Goal: Task Accomplishment & Management: Use online tool/utility

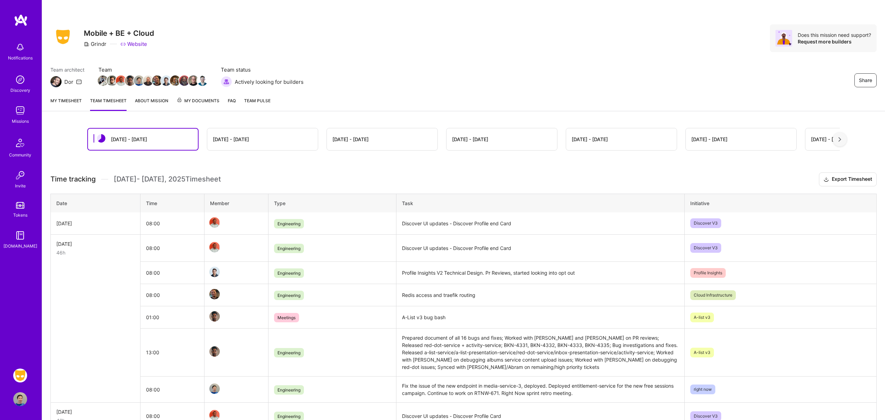
scroll to position [27, 0]
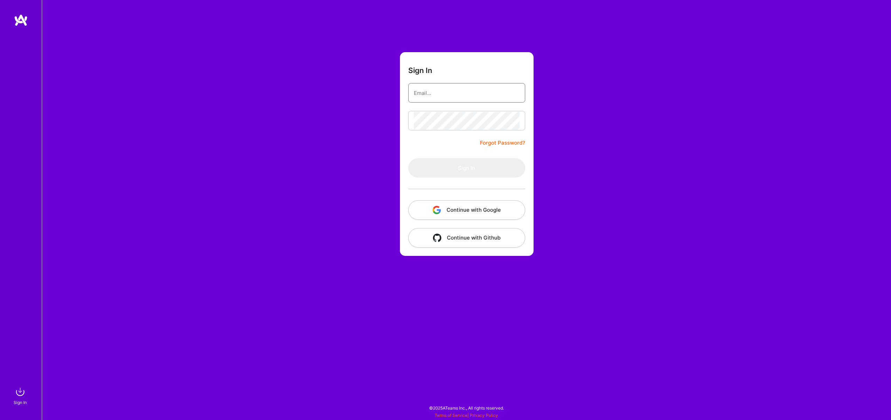
type input "[EMAIL_ADDRESS][DOMAIN_NAME]"
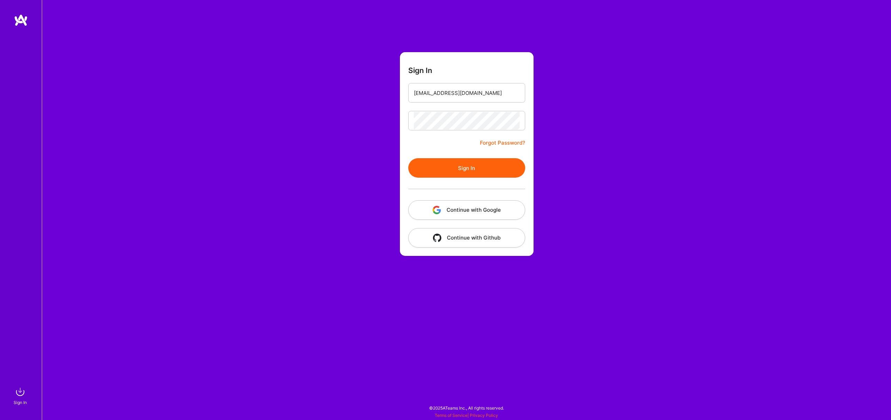
click at [382, 120] on div "Sign In frostriver19@gmail.com Forgot Password? Sign In Continue with Google Co…" at bounding box center [466, 210] width 849 height 420
click at [444, 166] on button "Sign In" at bounding box center [466, 167] width 117 height 19
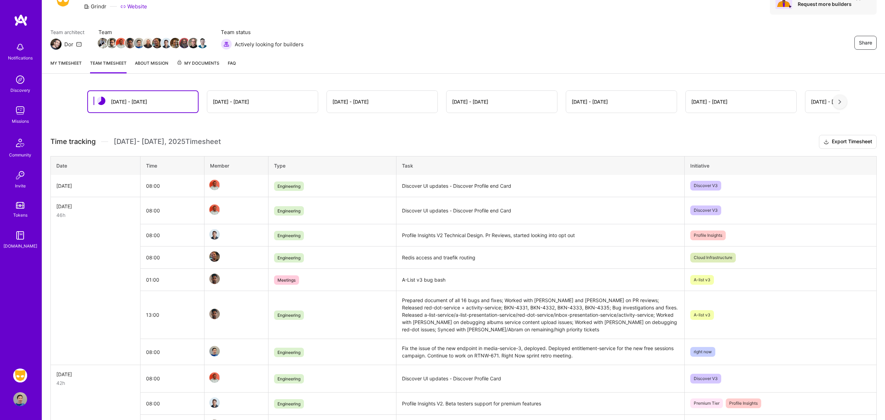
scroll to position [47, 0]
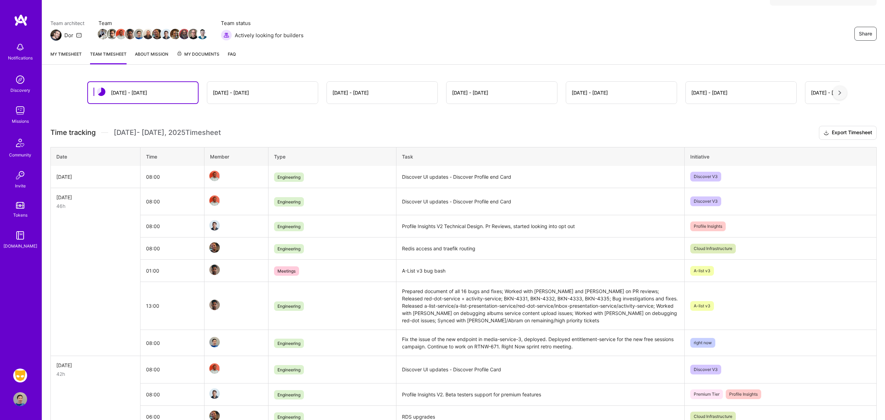
click at [74, 54] on link "My timesheet" at bounding box center [65, 57] width 31 height 14
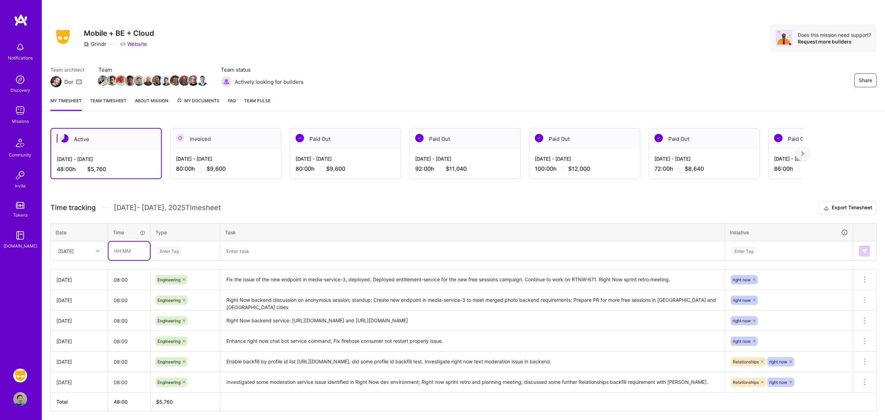
click at [117, 252] on input "text" at bounding box center [129, 251] width 41 height 18
type input "08:00"
click at [197, 256] on div "Enter Tag" at bounding box center [185, 251] width 69 height 18
click at [184, 319] on div "Engineering" at bounding box center [185, 323] width 69 height 16
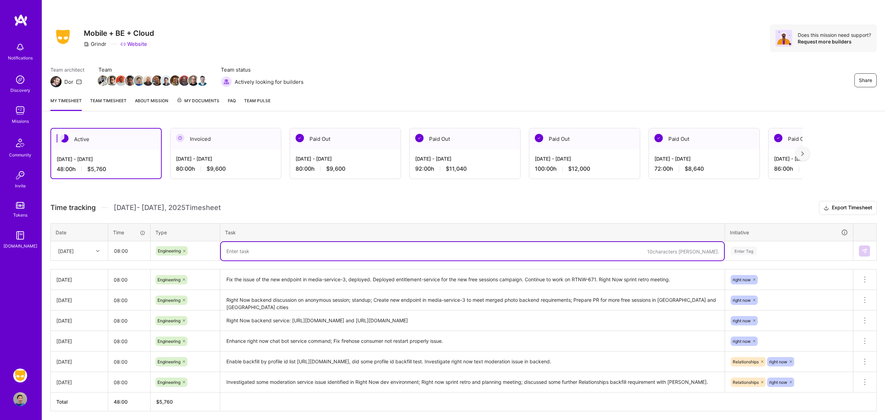
click at [303, 247] on textarea at bounding box center [472, 251] width 503 height 18
type textarea "Right Now Merged Photo backend"
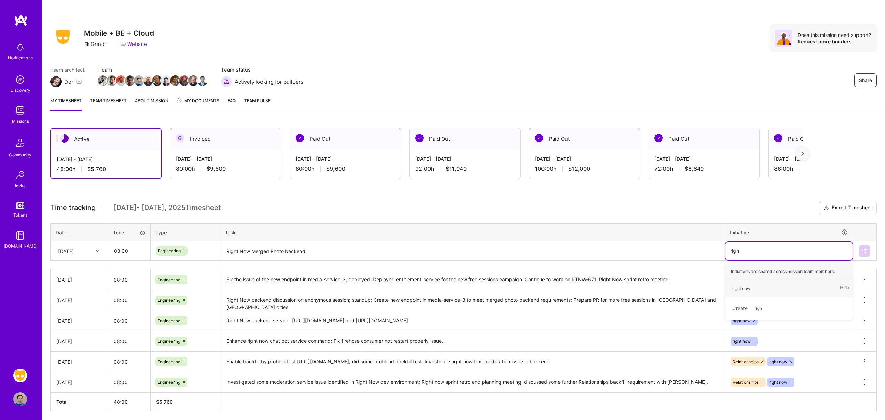
type input "right"
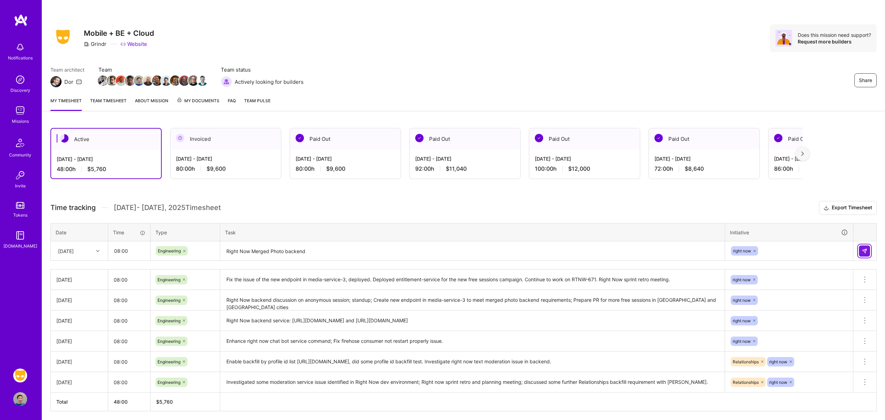
click at [863, 252] on img at bounding box center [865, 251] width 6 height 6
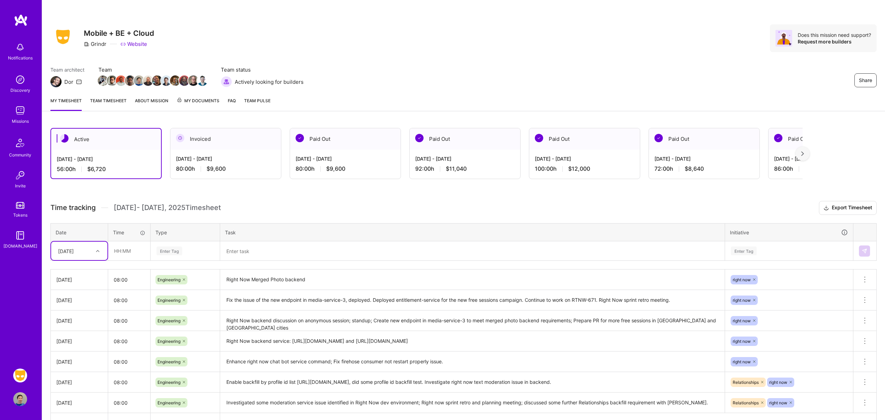
click at [118, 101] on link "Team timesheet" at bounding box center [108, 104] width 37 height 14
